Goal: Task Accomplishment & Management: Complete application form

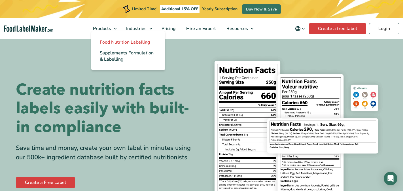
click at [116, 42] on span "Food Nutrition Labelling" at bounding box center [125, 42] width 50 height 6
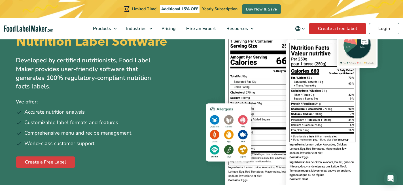
scroll to position [37, 0]
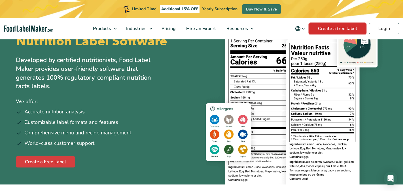
click at [339, 28] on link "Create a free label" at bounding box center [337, 28] width 57 height 11
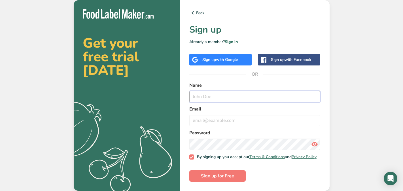
click at [208, 96] on input "text" at bounding box center [254, 96] width 131 height 11
type input "[PERSON_NAME]"
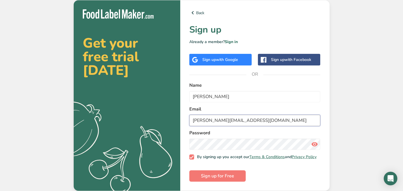
type input "[PERSON_NAME][EMAIL_ADDRESS][DOMAIN_NAME]"
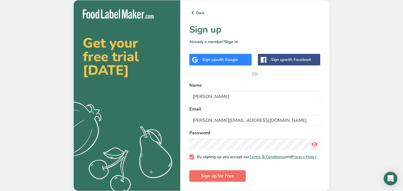
click at [228, 177] on span "Sign up for Free" at bounding box center [217, 176] width 33 height 7
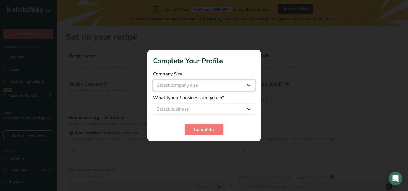
click at [241, 82] on select "Select company size Fewer than 10 Employees 10 to 50 Employees 51 to 500 Employ…" at bounding box center [204, 85] width 102 height 11
select select "1"
click at [153, 80] on select "Select company size Fewer than 10 Employees 10 to 50 Employees 51 to 500 Employ…" at bounding box center [204, 85] width 102 height 11
click at [237, 110] on select "Select business Packaged Food Manufacturer Restaurant & Cafe Bakery Meal Plans …" at bounding box center [204, 109] width 102 height 11
select select "8"
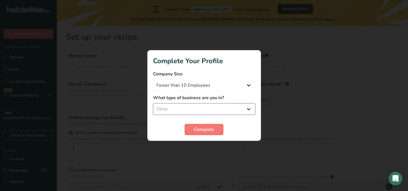
click at [153, 104] on select "Select business Packaged Food Manufacturer Restaurant & Cafe Bakery Meal Plans …" at bounding box center [204, 109] width 102 height 11
click at [211, 128] on span "Complete" at bounding box center [204, 129] width 20 height 7
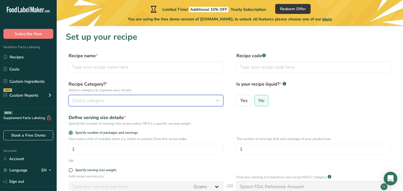
click at [218, 98] on icon "button" at bounding box center [217, 101] width 7 height 10
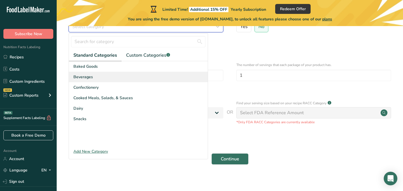
scroll to position [78, 0]
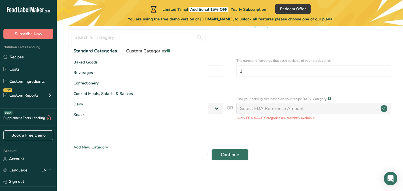
click at [156, 52] on span "Custom Categories .a-a{fill:#347362;}.b-a{fill:#fff;}" at bounding box center [148, 51] width 44 height 7
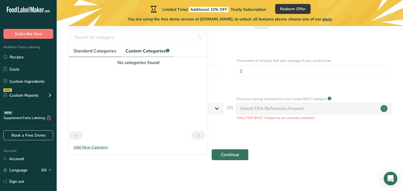
click at [99, 51] on span "Standard Categories" at bounding box center [94, 51] width 43 height 7
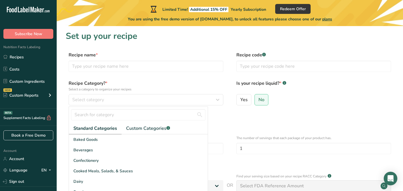
scroll to position [0, 0]
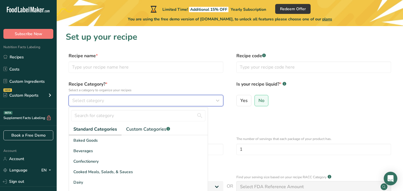
click at [122, 103] on div "Select category" at bounding box center [144, 100] width 144 height 7
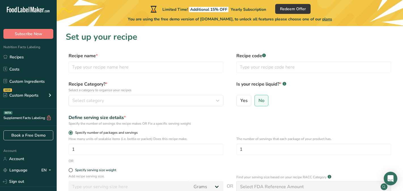
click at [109, 133] on span "Specify number of packages and servings" at bounding box center [105, 133] width 65 height 4
click at [72, 133] on input "Specify number of packages and servings" at bounding box center [71, 133] width 4 height 4
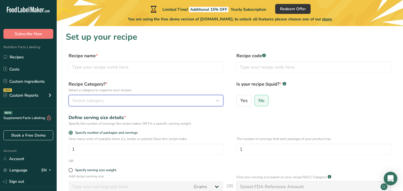
click at [98, 96] on button "Select category" at bounding box center [146, 100] width 155 height 11
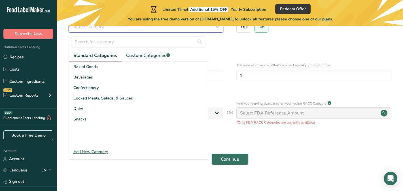
scroll to position [78, 0]
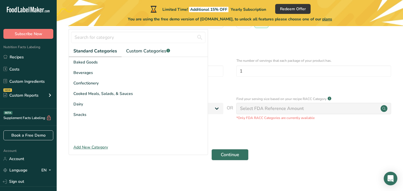
click at [305, 110] on div "Select FDA Reference Amount" at bounding box center [314, 108] width 155 height 11
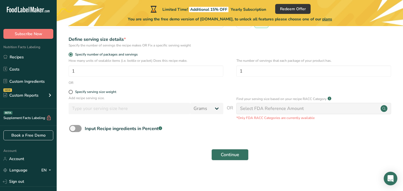
click at [326, 110] on div "Select FDA Reference Amount" at bounding box center [314, 108] width 155 height 11
click at [276, 67] on input "1" at bounding box center [314, 71] width 155 height 11
click at [279, 109] on div "Select FDA Reference Amount" at bounding box center [272, 108] width 64 height 7
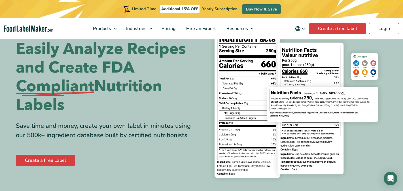
scroll to position [6, 0]
